Goal: Task Accomplishment & Management: Use online tool/utility

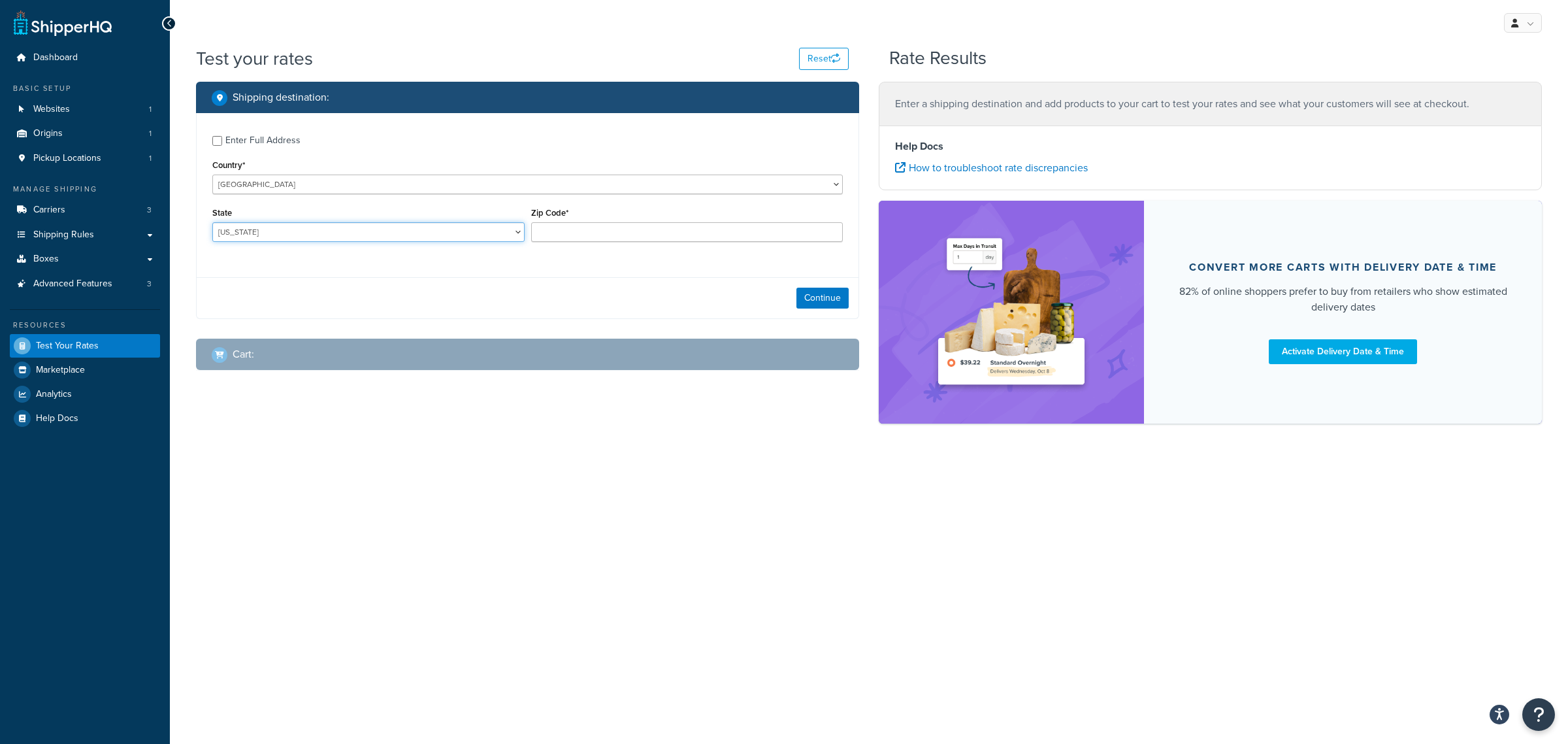
click at [289, 235] on select "Alabama Alaska American Samoa Arizona Arkansas Armed Forces Americas Armed Forc…" at bounding box center [368, 232] width 313 height 20
click at [260, 138] on div "Enter Full Address" at bounding box center [263, 140] width 75 height 18
click at [222, 138] on input "Enter Full Address" at bounding box center [217, 140] width 10 height 10
checkbox input "true"
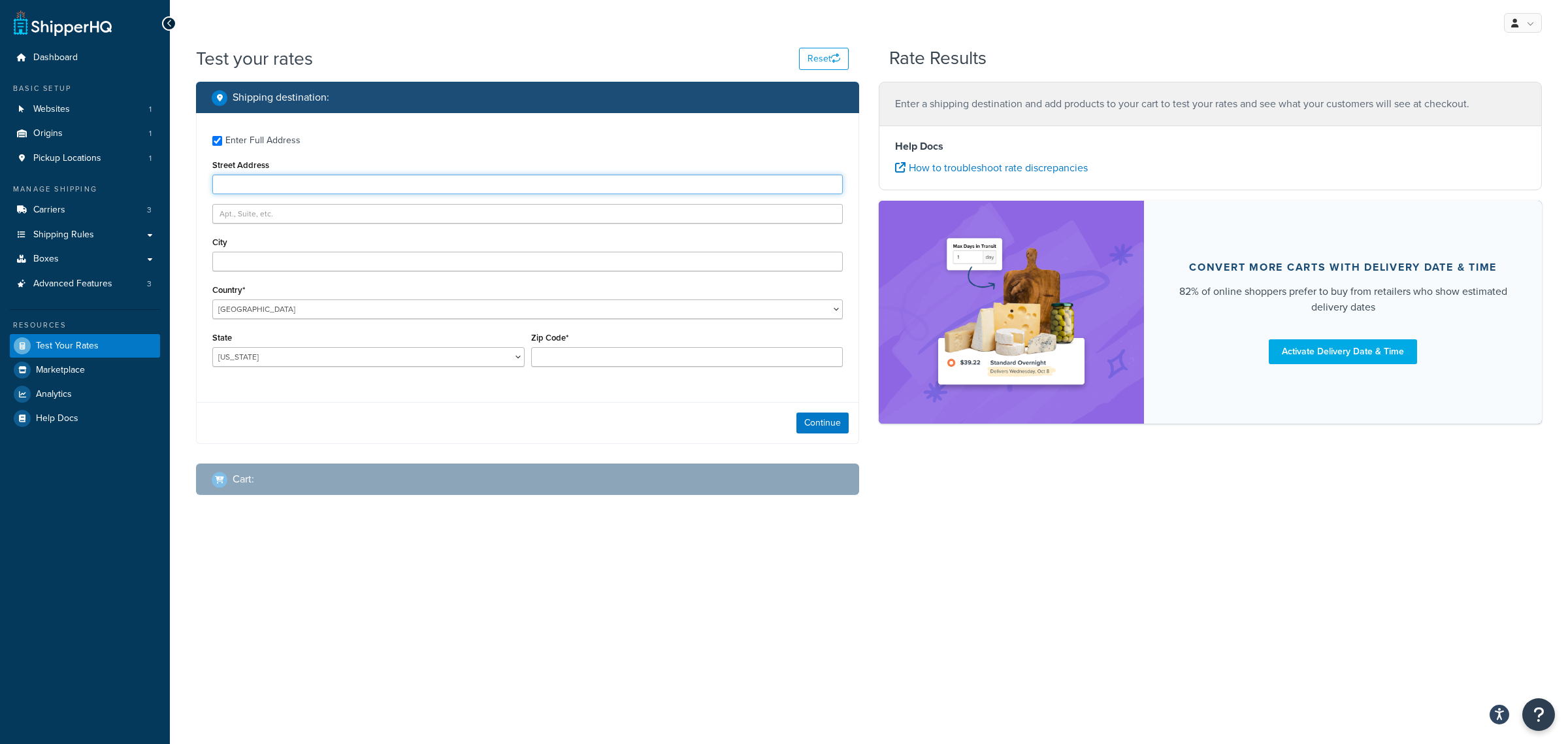
click at [294, 184] on input "Street Address" at bounding box center [527, 184] width 630 height 20
type input "415 dark forest drive"
type input "chapel hill"
select select "NC"
type input "27516"
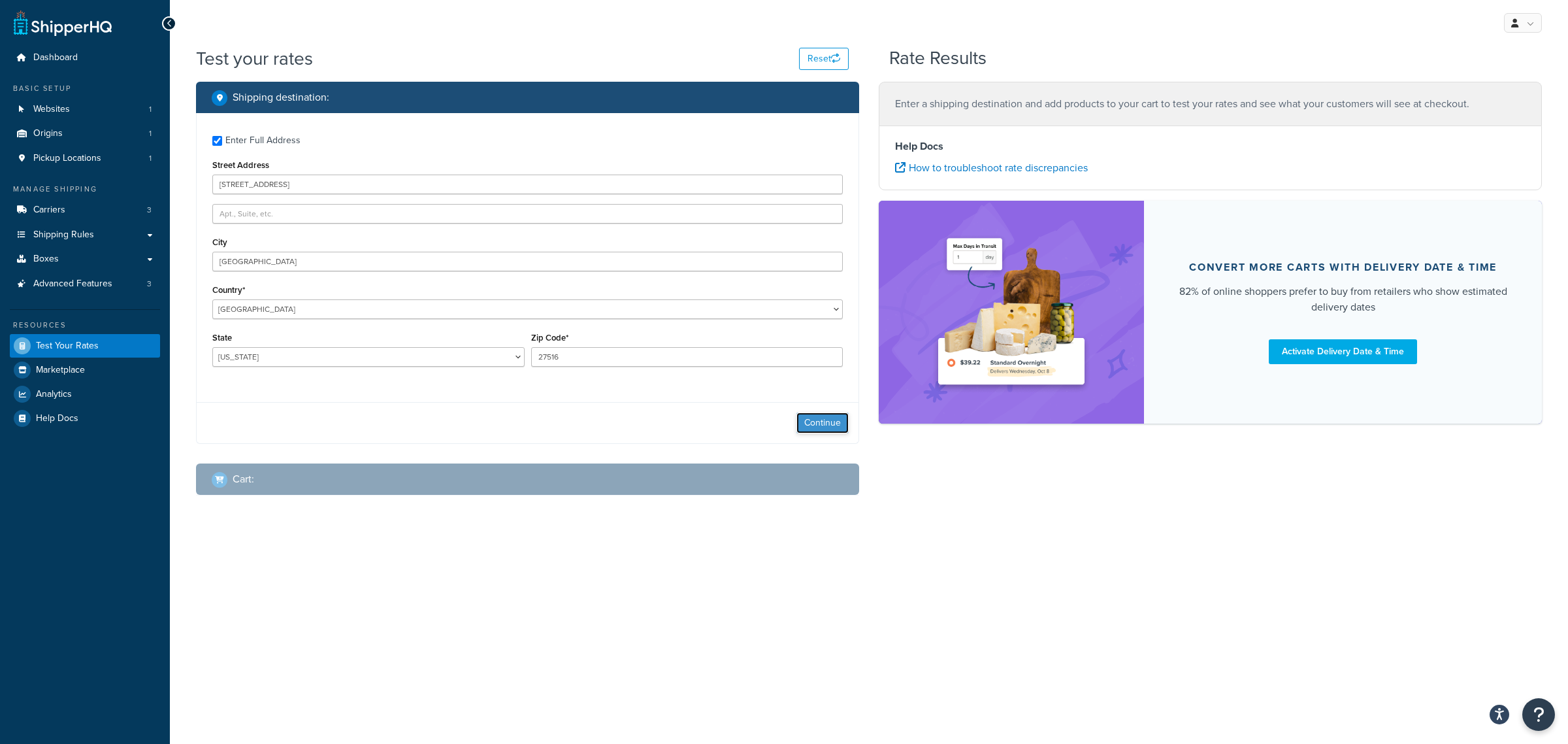
click at [820, 425] on button "Continue" at bounding box center [823, 423] width 52 height 21
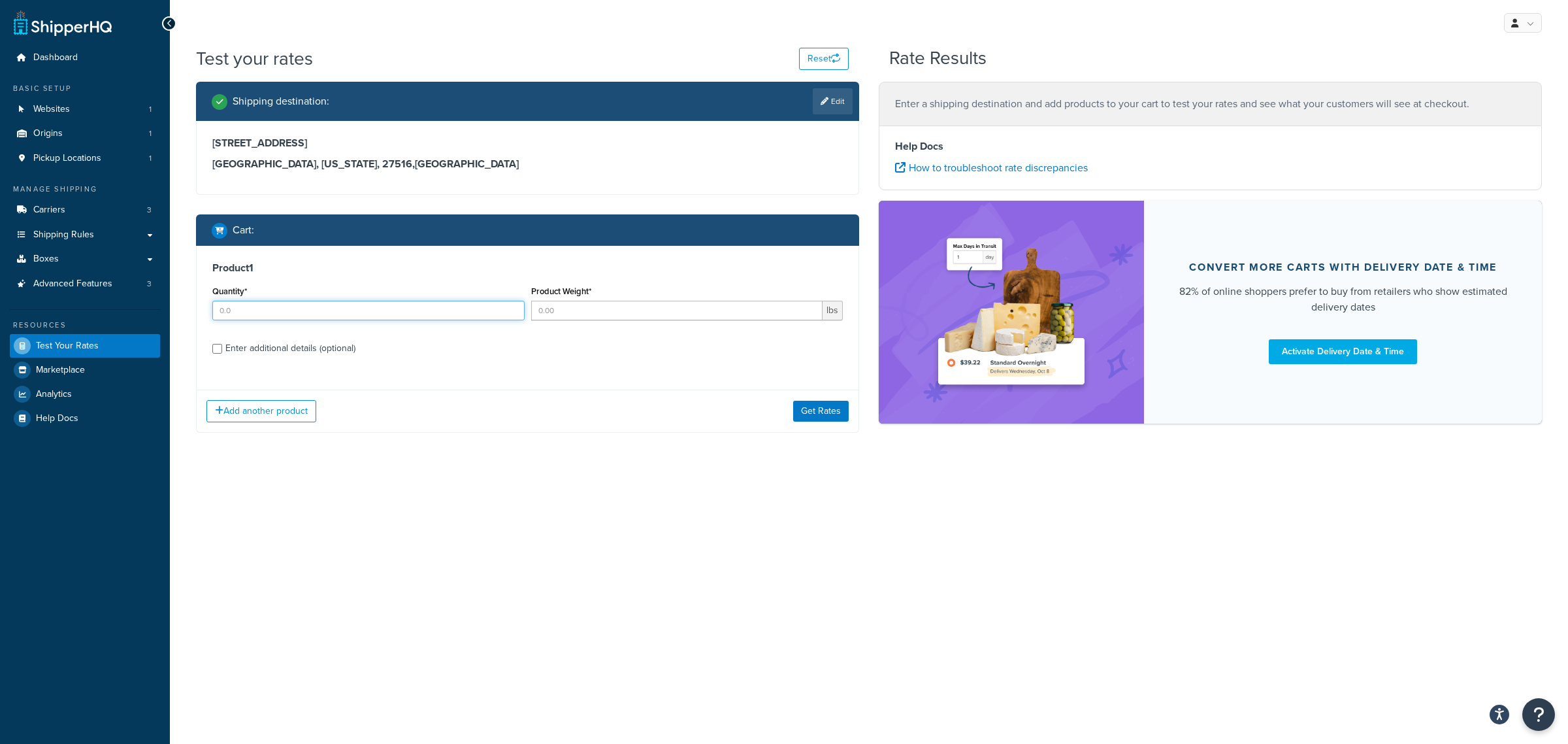
drag, startPoint x: 329, startPoint y: 314, endPoint x: 531, endPoint y: 327, distance: 202.4
click at [329, 314] on input "Quantity*" at bounding box center [368, 311] width 313 height 20
type input "1"
click at [563, 316] on input "Product Weight*" at bounding box center [678, 311] width 292 height 20
type input "700"
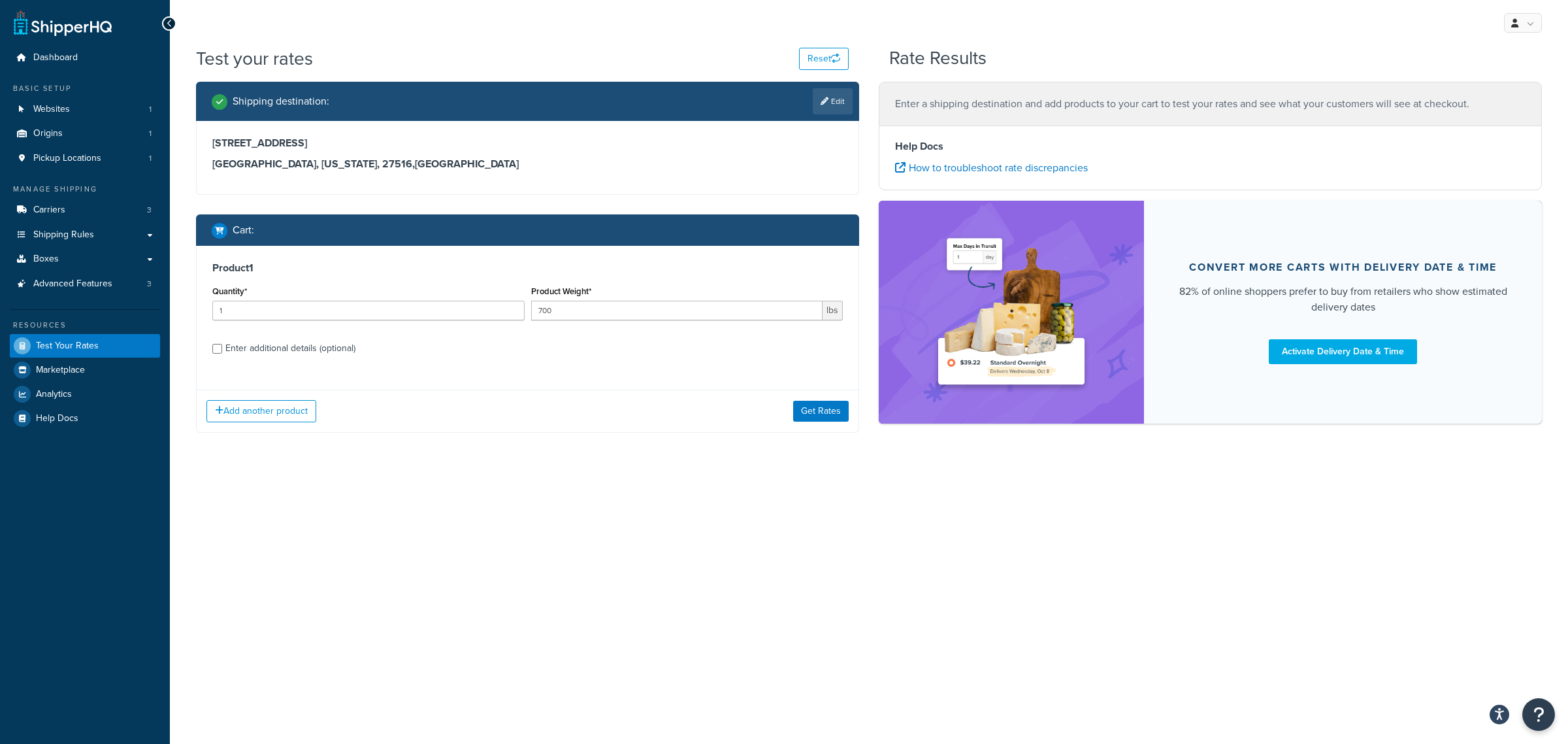
click at [278, 351] on div "Enter additional details (optional)" at bounding box center [290, 349] width 130 height 18
click at [222, 351] on input "Enter additional details (optional)" at bounding box center [217, 349] width 10 height 10
checkbox input "true"
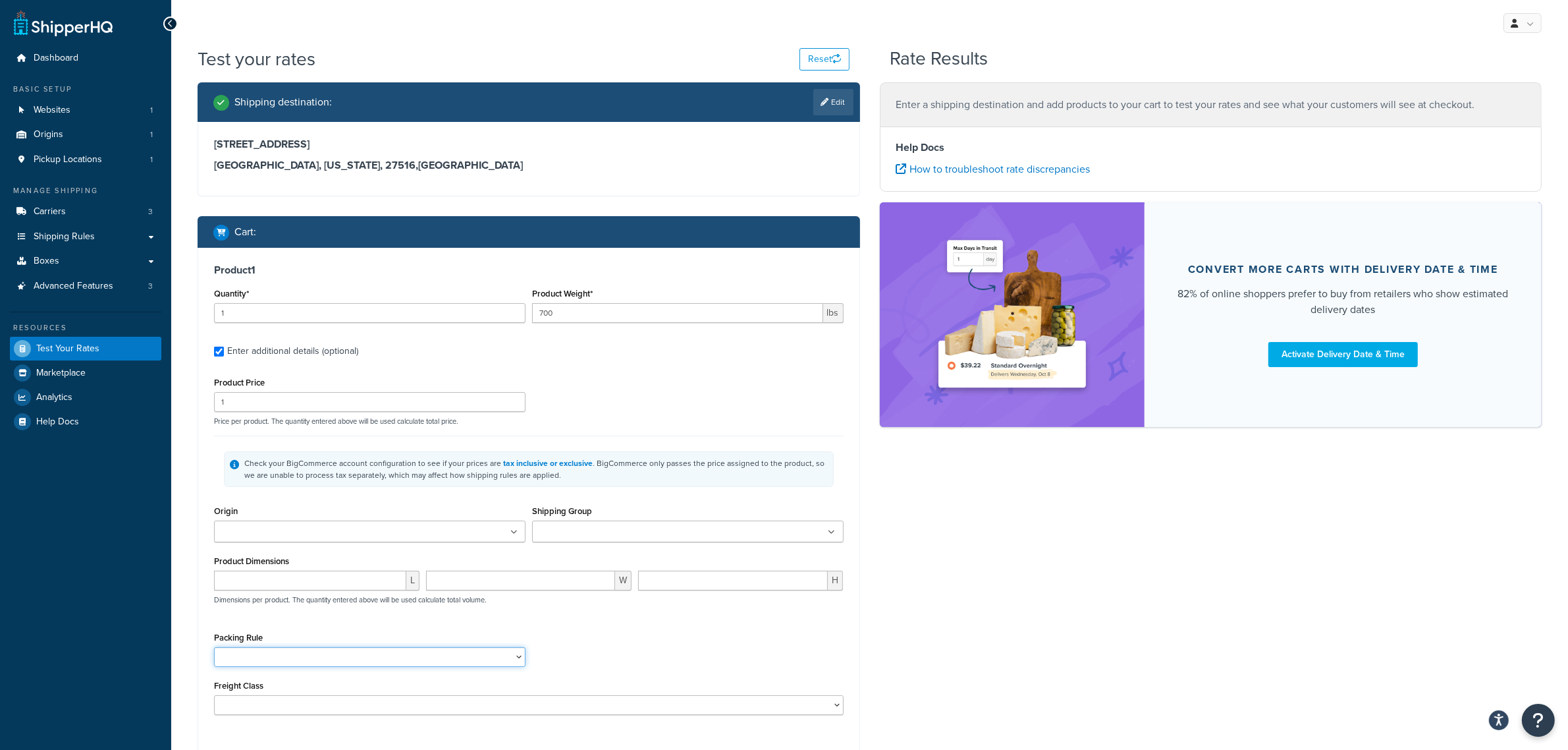
click at [380, 663] on select "Packing Rule" at bounding box center [370, 657] width 312 height 20
click at [575, 537] on input "Shipping Group" at bounding box center [594, 533] width 117 height 15
click at [585, 435] on div "Product Price 1 Price per product. The quantity entered above will be used calc…" at bounding box center [528, 546] width 629 height 345
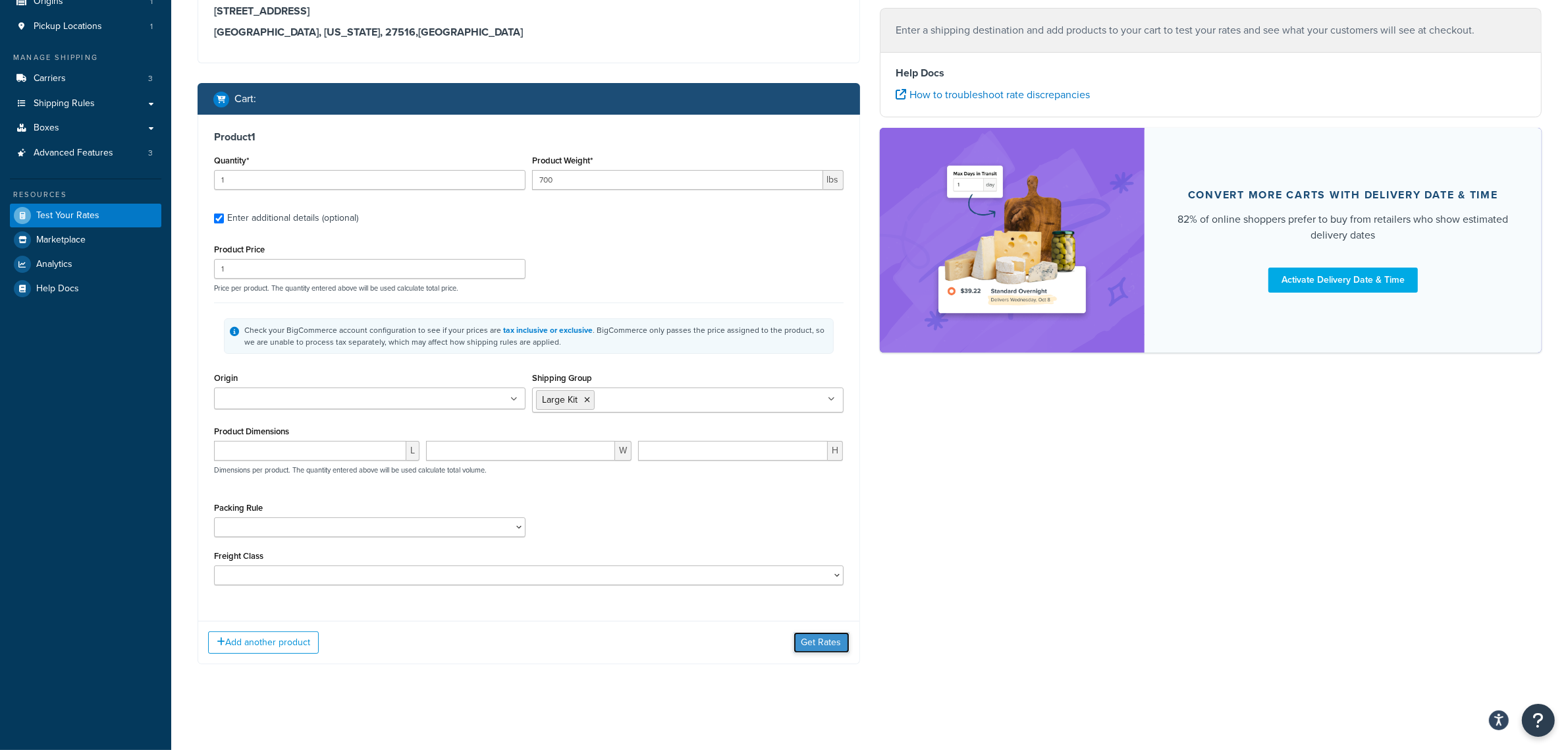
click at [804, 636] on button "Get Rates" at bounding box center [822, 642] width 56 height 21
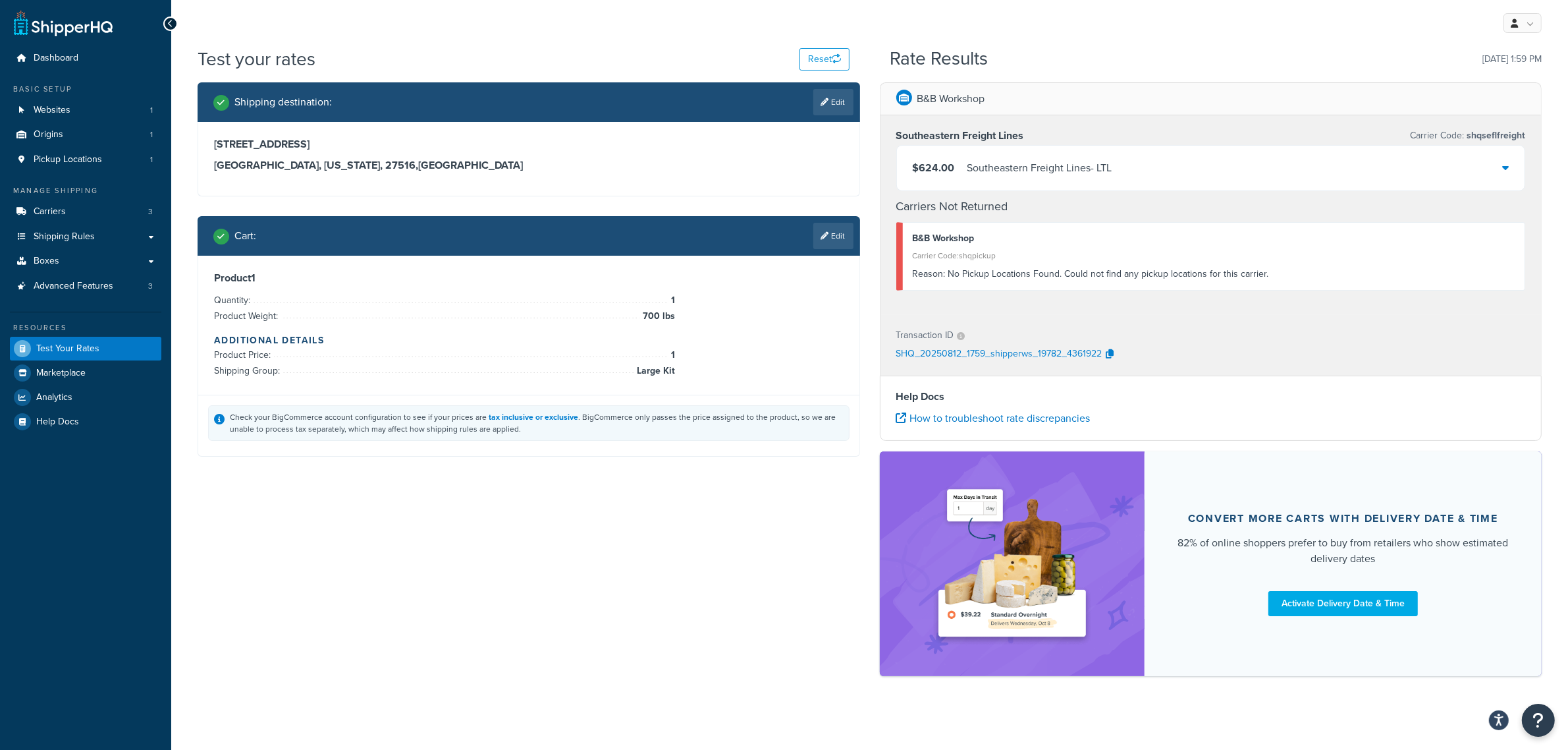
click at [1024, 277] on div "Reason: No Pickup Locations Found. Could not find any pickup locations for this…" at bounding box center [1214, 274] width 602 height 19
